Goal: Task Accomplishment & Management: Manage account settings

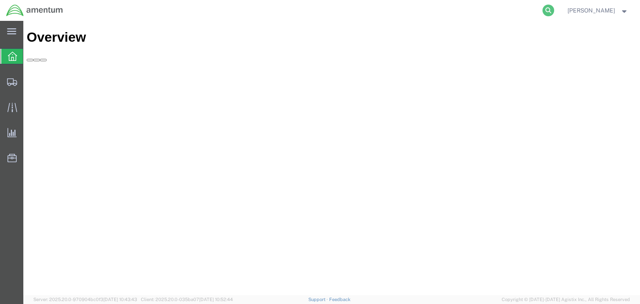
click at [554, 8] on icon at bounding box center [548, 11] width 12 height 12
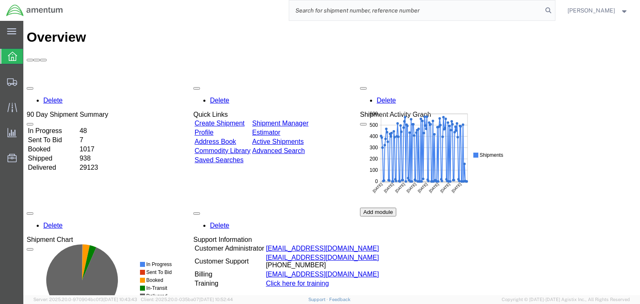
click at [387, 12] on input "search" at bounding box center [415, 10] width 253 height 20
paste input "57021943"
type input "57021943"
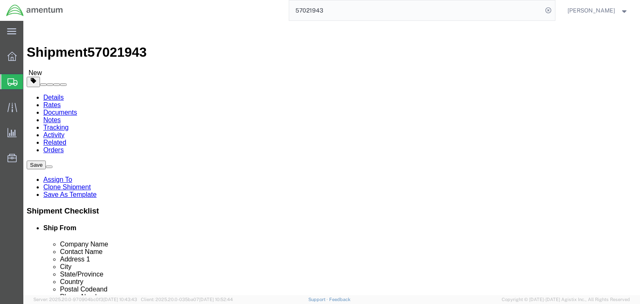
select select
click icon
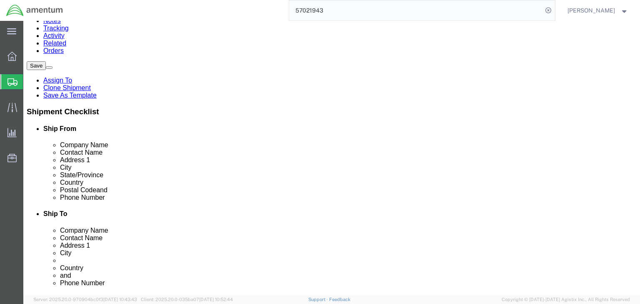
scroll to position [100, 0]
click dd "10.00 USD"
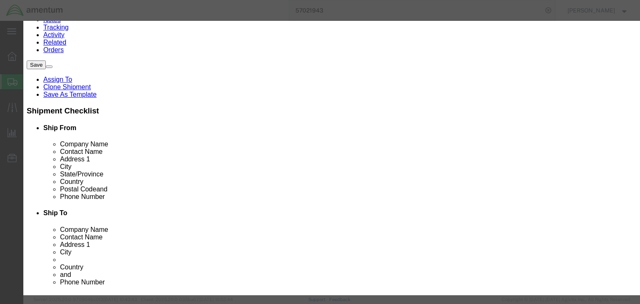
scroll to position [200, 0]
type input "4911998000"
click input "text"
type input "EAR99"
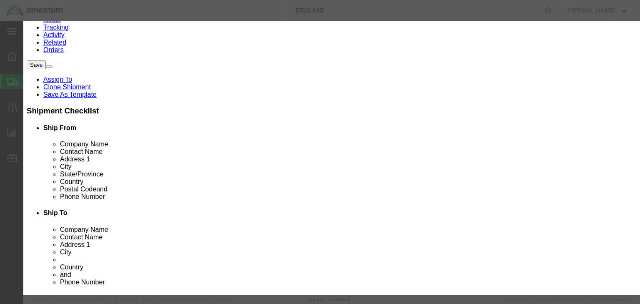
click select "Select ATF BIS DEA EPA FDA FTR ITAR OFAC Other (OPA)"
select select "BIS"
click select "Select ATF BIS DEA EPA FDA FTR ITAR OFAC Other (OPA)"
click select "Select AGR-Agricultural APP-Computers APR-Additional Permissive Exports AVS-Air…"
select select "NLR"
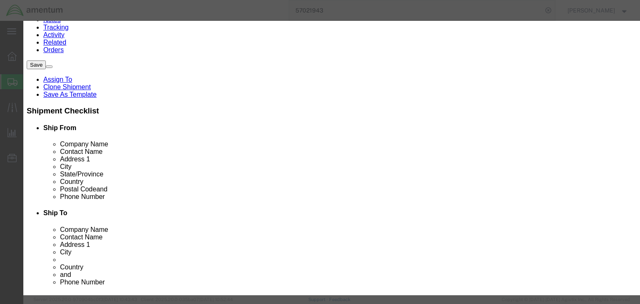
click select "Select AGR-Agricultural APP-Computers APR-Additional Permissive Exports AVS-Air…"
click button "Save & Close"
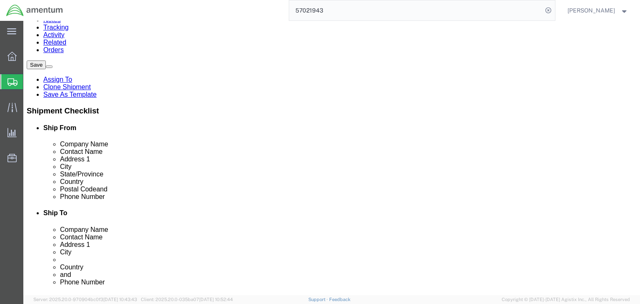
click dd "20.00 USD"
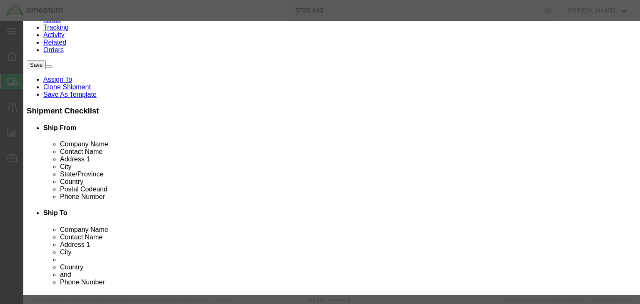
scroll to position [167, 0]
type input "3926909910"
click input "text"
type input "EAR99"
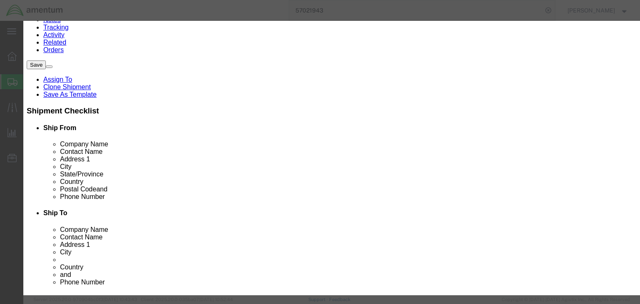
click select "Select ATF BIS DEA EPA FDA FTR ITAR OFAC Other (OPA)"
select select "BIS"
click select "Select ATF BIS DEA EPA FDA FTR ITAR OFAC Other (OPA)"
click select "Select AGR-Agricultural APP-Computers APR-Additional Permissive Exports AVS-Air…"
select select "NLR"
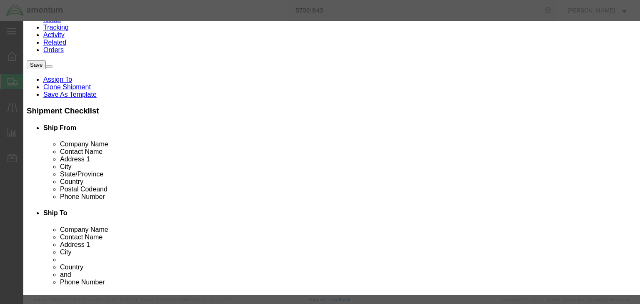
click select "Select AGR-Agricultural APP-Computers APR-Additional Permissive Exports AVS-Air…"
click button "Save & Close"
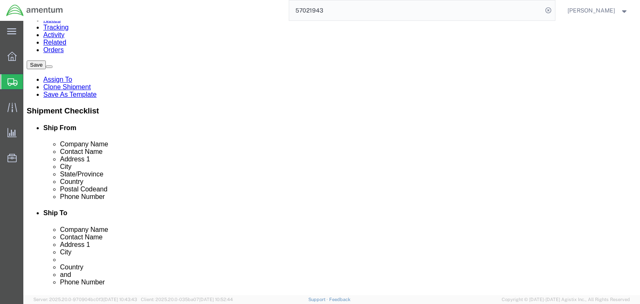
scroll to position [0, 0]
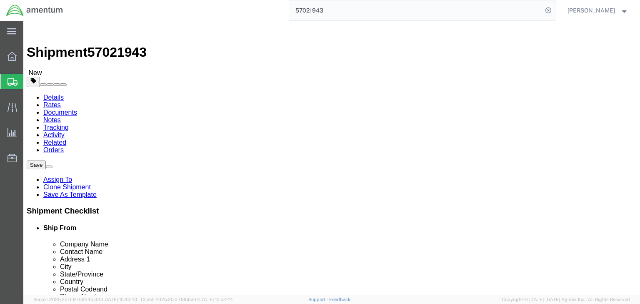
click link "Special Services"
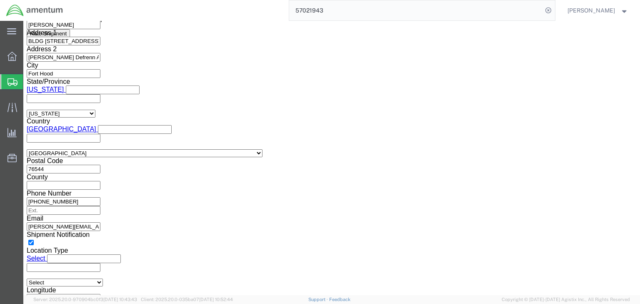
scroll to position [600, 0]
click select "Select ATF BIS DEA EPA FDA FTR ITAR OFAC Other (OPA)"
select select "FTR"
click select "Select ATF BIS DEA EPA FDA FTR ITAR OFAC Other (OPA)"
click select "Select 30.2(d)(2) 30.36 30.37(a) 30.37(f) 30.37(g) 30.37(h) 30.37(i) 30.37(j) 3…"
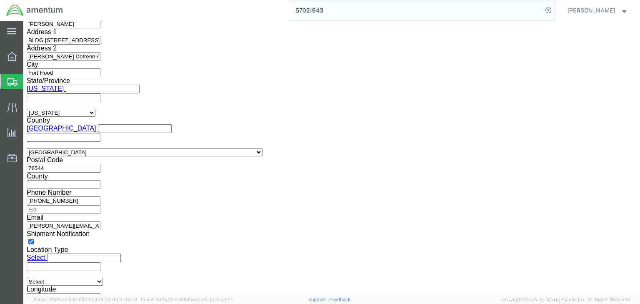
select select "30.37(a)"
click select "Select 30.2(d)(2) 30.36 30.37(a) 30.37(f) 30.37(g) 30.37(h) 30.37(i) 30.37(j) 3…"
click select "Select AES-Direct EEI Carrier File EEI EEI Exempt"
select select "EXEM"
click select "Select AES-Direct EEI Carrier File EEI EEI Exempt"
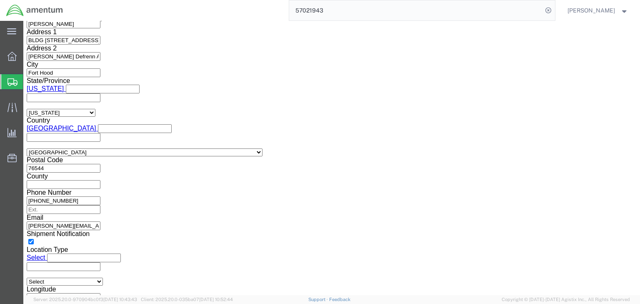
click icon
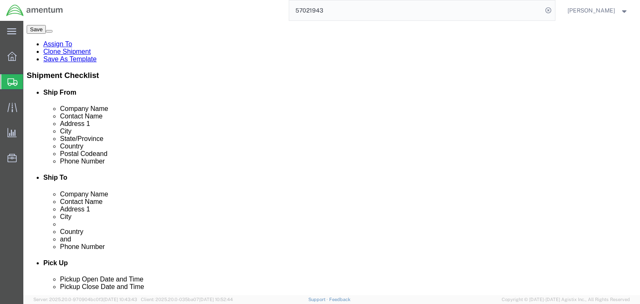
click icon
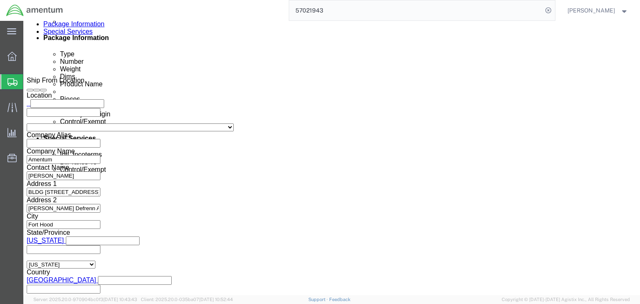
click at [11, 79] on icon at bounding box center [12, 81] width 10 height 7
